Goal: Find specific page/section: Find specific page/section

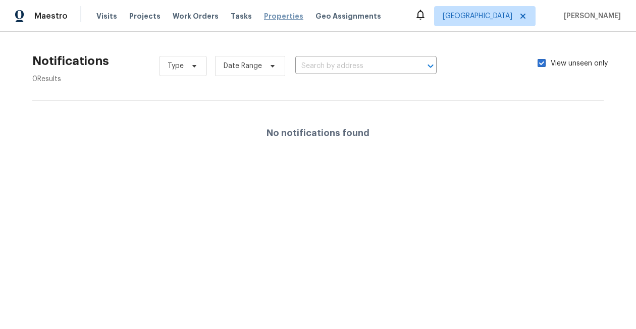
click at [282, 15] on span "Properties" at bounding box center [283, 16] width 39 height 10
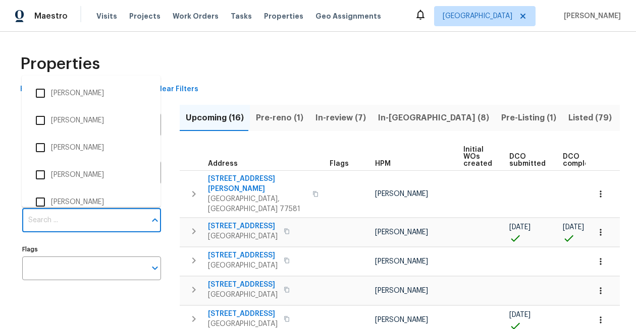
click at [78, 214] on input "Individuals" at bounding box center [84, 221] width 124 height 24
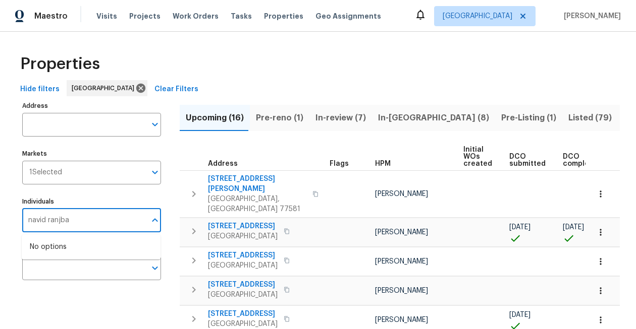
type input "[PERSON_NAME]"
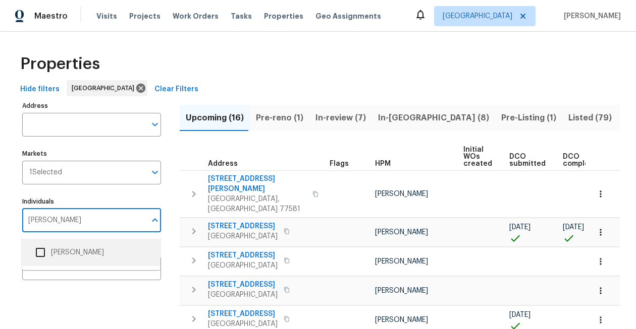
click at [42, 253] on input "checkbox" at bounding box center [40, 252] width 21 height 21
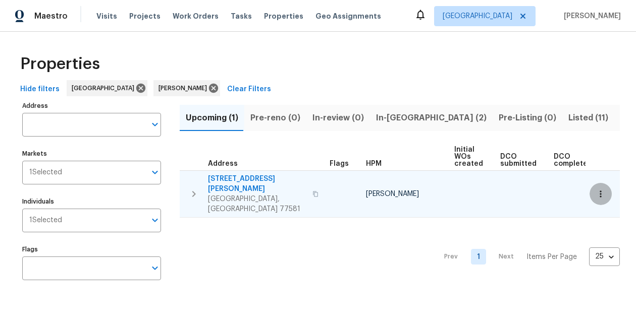
click at [602, 189] on icon "button" at bounding box center [600, 194] width 10 height 10
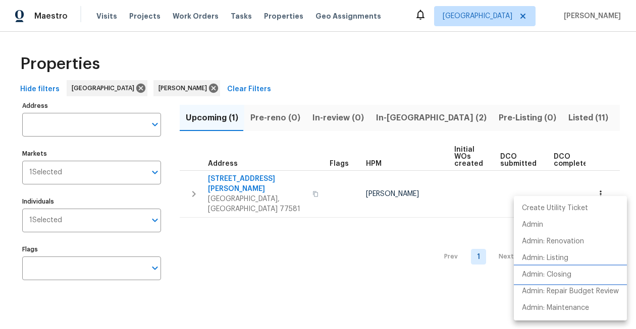
click at [569, 277] on p "Admin: Closing" at bounding box center [546, 275] width 49 height 11
